Goal: Task Accomplishment & Management: Use online tool/utility

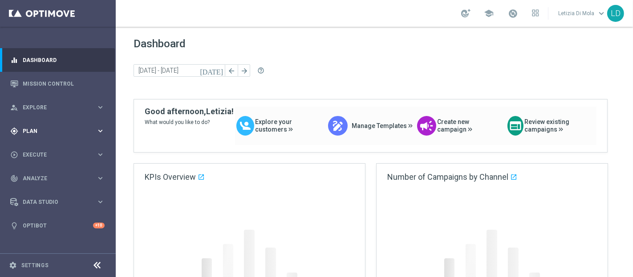
click at [86, 130] on span "Plan" at bounding box center [59, 130] width 73 height 5
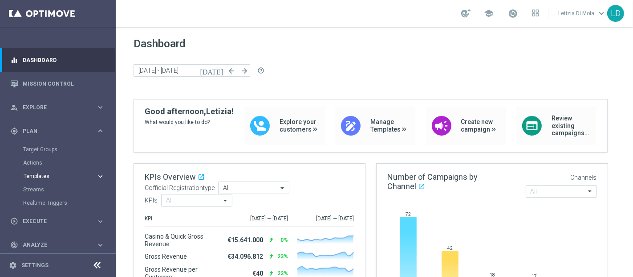
click at [38, 176] on span "Templates" at bounding box center [56, 175] width 64 height 5
click at [41, 189] on link "Optimail" at bounding box center [60, 189] width 65 height 7
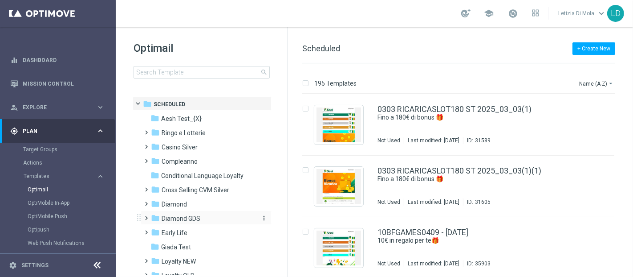
click at [206, 216] on div "folder Diamond GDS" at bounding box center [202, 218] width 102 height 10
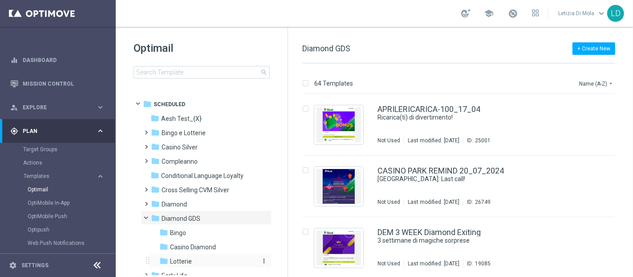
click at [192, 263] on div "folder Lotterie" at bounding box center [206, 261] width 95 height 10
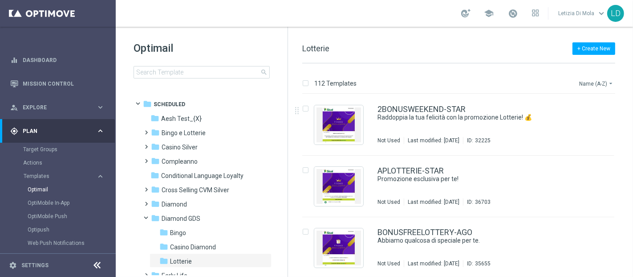
click at [589, 80] on button "Name (A-Z) arrow_drop_down" at bounding box center [596, 83] width 37 height 11
click at [584, 120] on span "Date Modified (Newest)" at bounding box center [581, 123] width 60 height 6
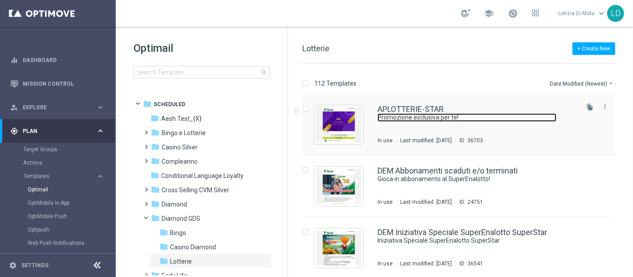
click at [421, 118] on link "Promozione esclusiva per te!" at bounding box center [467, 117] width 179 height 8
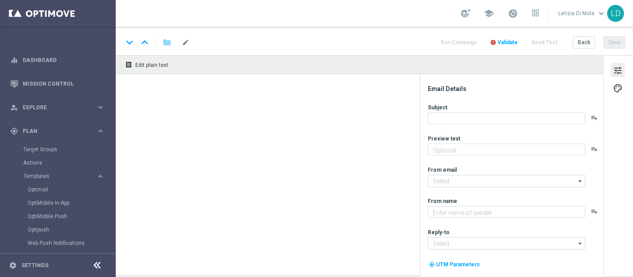
type textarea "Fino a 1.000€ di bonus 💰"
type input "[EMAIL_ADDRESS][DOMAIN_NAME]"
type textarea "Sisal Vip"
type input "[EMAIL_ADDRESS][DOMAIN_NAME]"
